Goal: Check status: Check status

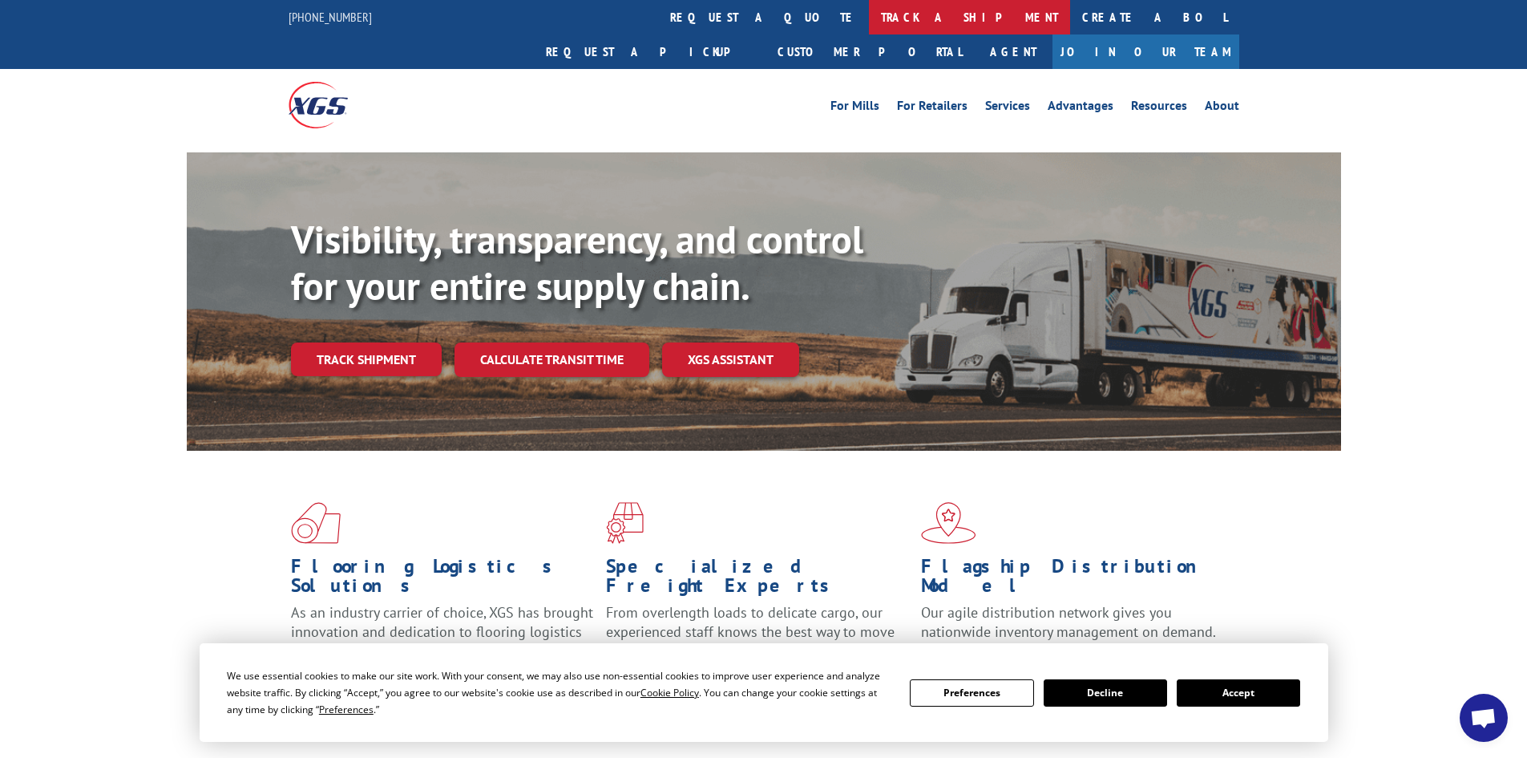
click at [869, 20] on link "track a shipment" at bounding box center [969, 17] width 201 height 34
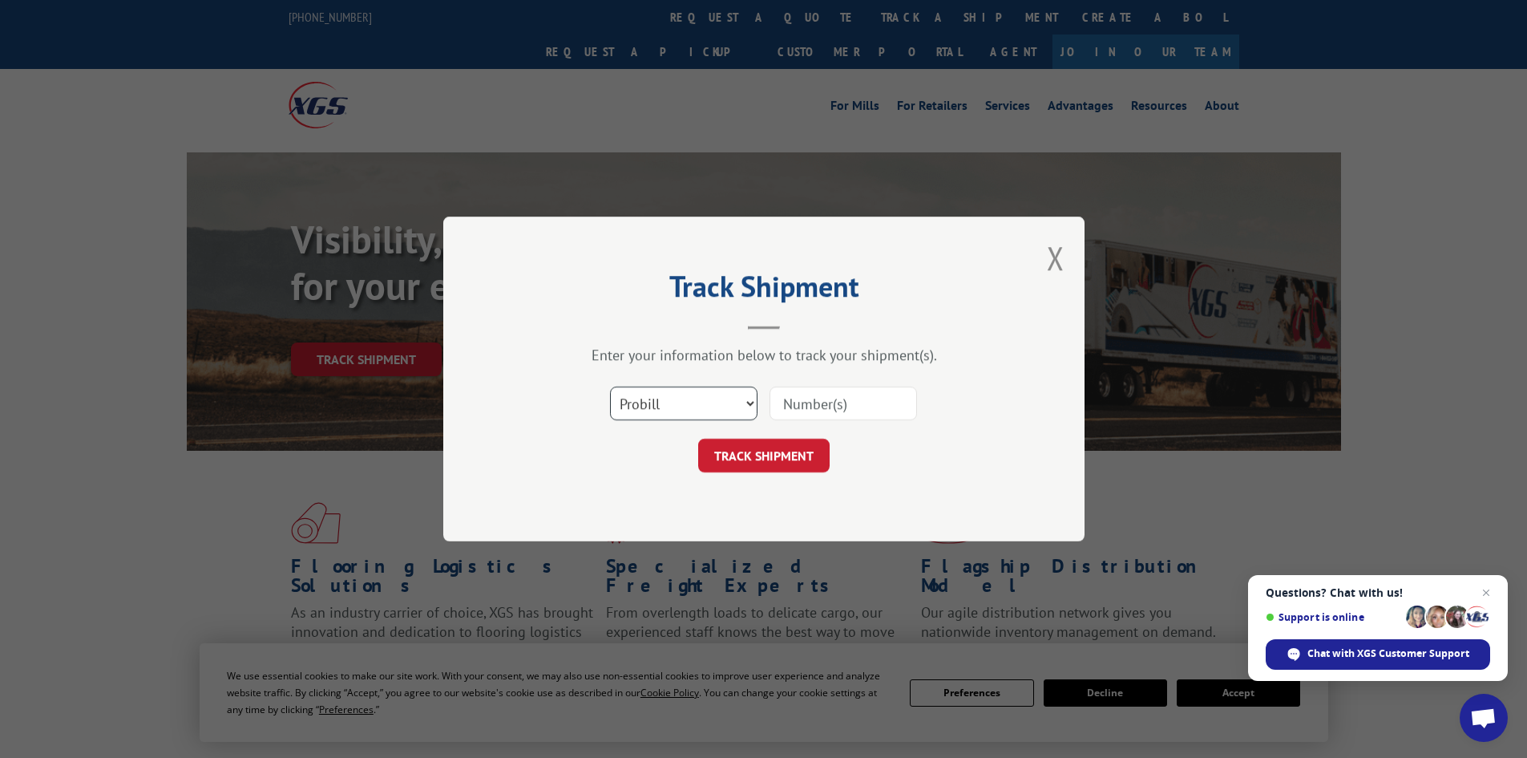
click at [725, 394] on select "Select category... Probill BOL PO" at bounding box center [683, 403] width 147 height 34
select select "bol"
click at [610, 386] on select "Select category... Probill BOL PO" at bounding box center [683, 403] width 147 height 34
paste input "32002659"
type input "32002659"
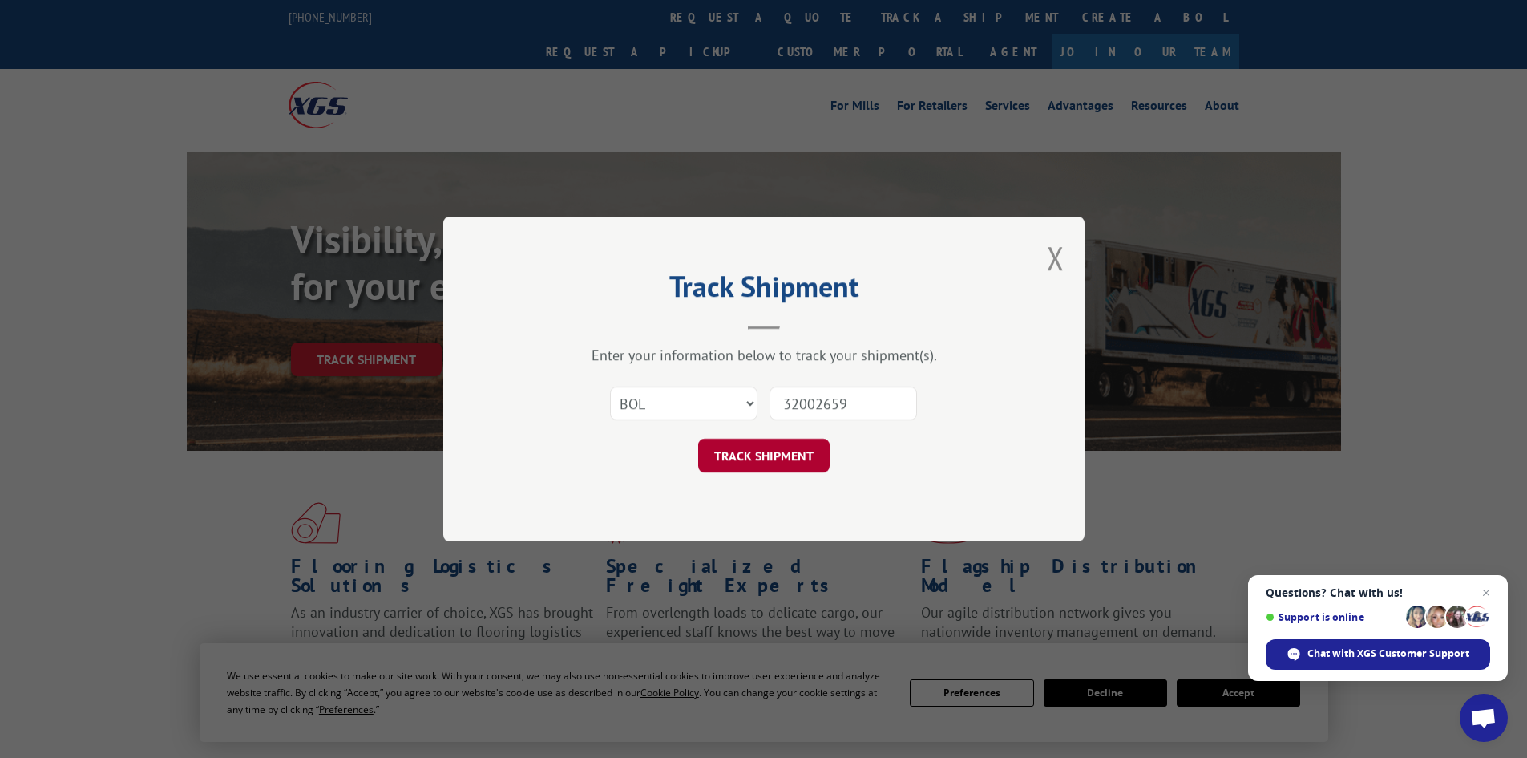
click at [770, 451] on button "TRACK SHIPMENT" at bounding box center [763, 455] width 131 height 34
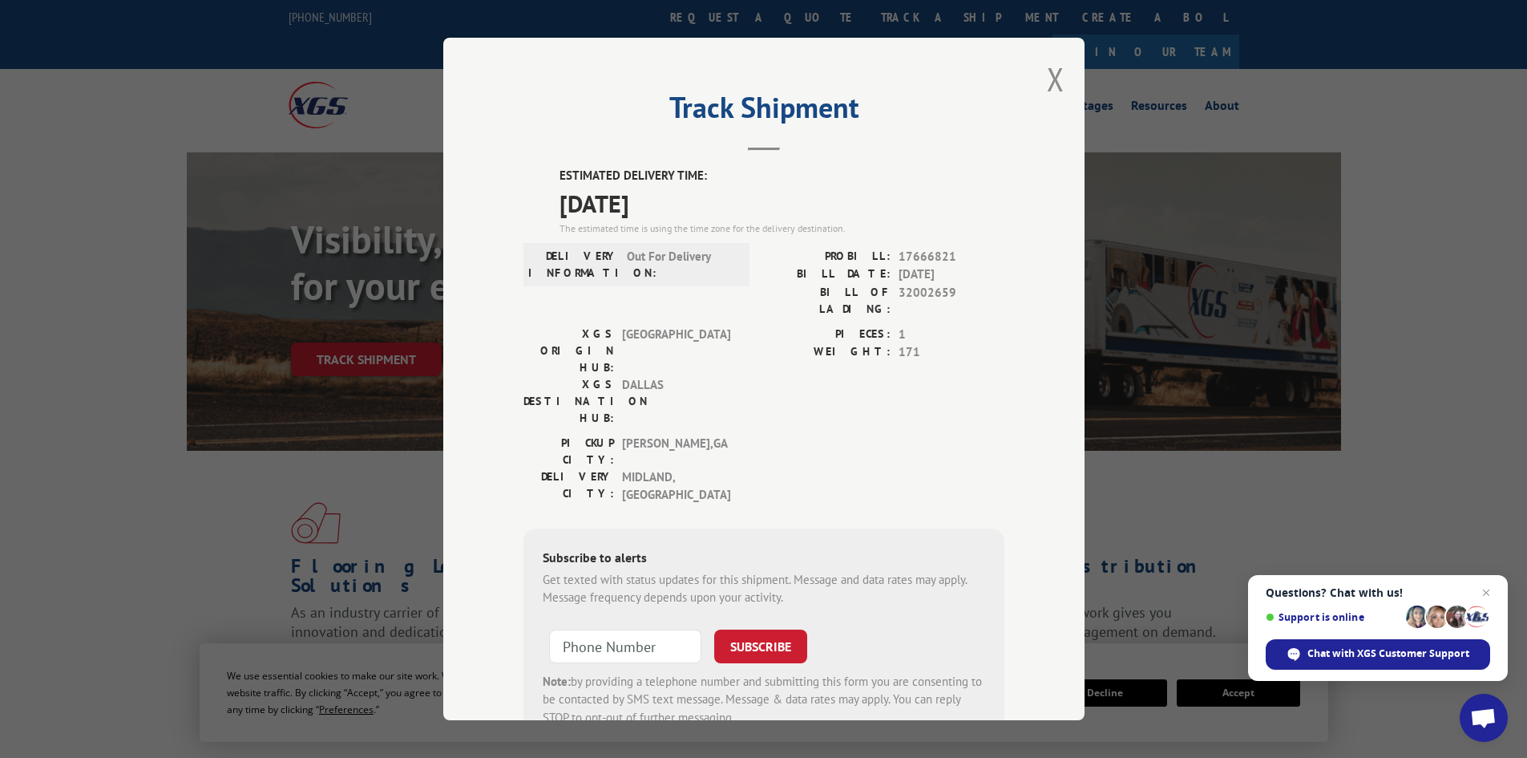
drag, startPoint x: 554, startPoint y: 175, endPoint x: 685, endPoint y: 204, distance: 133.8
click at [685, 204] on div "ESTIMATED DELIVERY TIME: [DATE] The estimated time is using the time zone for t…" at bounding box center [782, 201] width 445 height 69
copy div "ESTIMATED DELIVERY TIME: [DATE]"
click at [1049, 81] on button "Close modal" at bounding box center [1056, 79] width 18 height 42
